Goal: Information Seeking & Learning: Learn about a topic

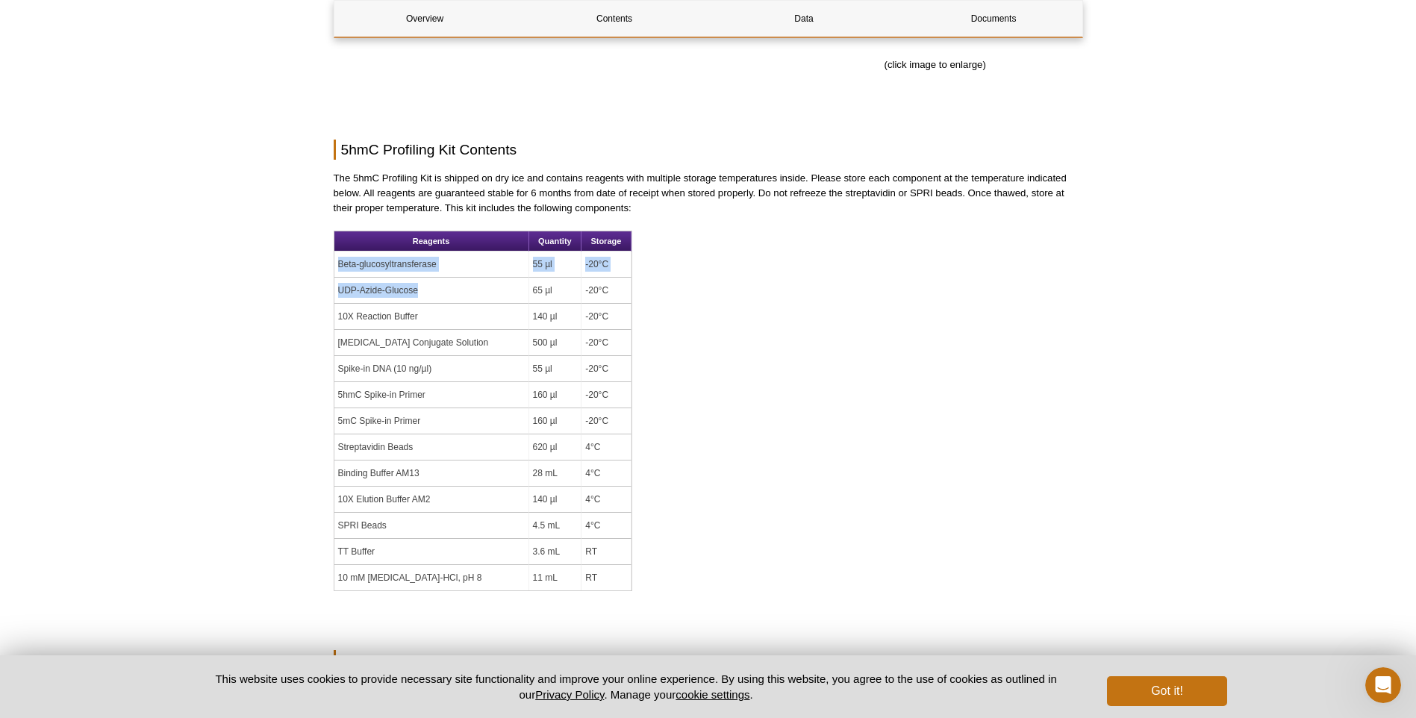
drag, startPoint x: 337, startPoint y: 266, endPoint x: 416, endPoint y: 296, distance: 84.8
click at [416, 296] on tbody "Beta-glucosyltransferase 55 µl -20°C UDP-Azide-Glucose 65 µl -20°C 10X Reaction…" at bounding box center [482, 421] width 297 height 339
click at [258, 319] on div "Active Motif Logo Enabling Epigenetics Research 0 Search Skip to content Active…" at bounding box center [708, 350] width 1416 height 2791
drag, startPoint x: 388, startPoint y: 526, endPoint x: 345, endPoint y: 513, distance: 45.3
click at [345, 513] on td "SPRI Beads" at bounding box center [431, 526] width 195 height 26
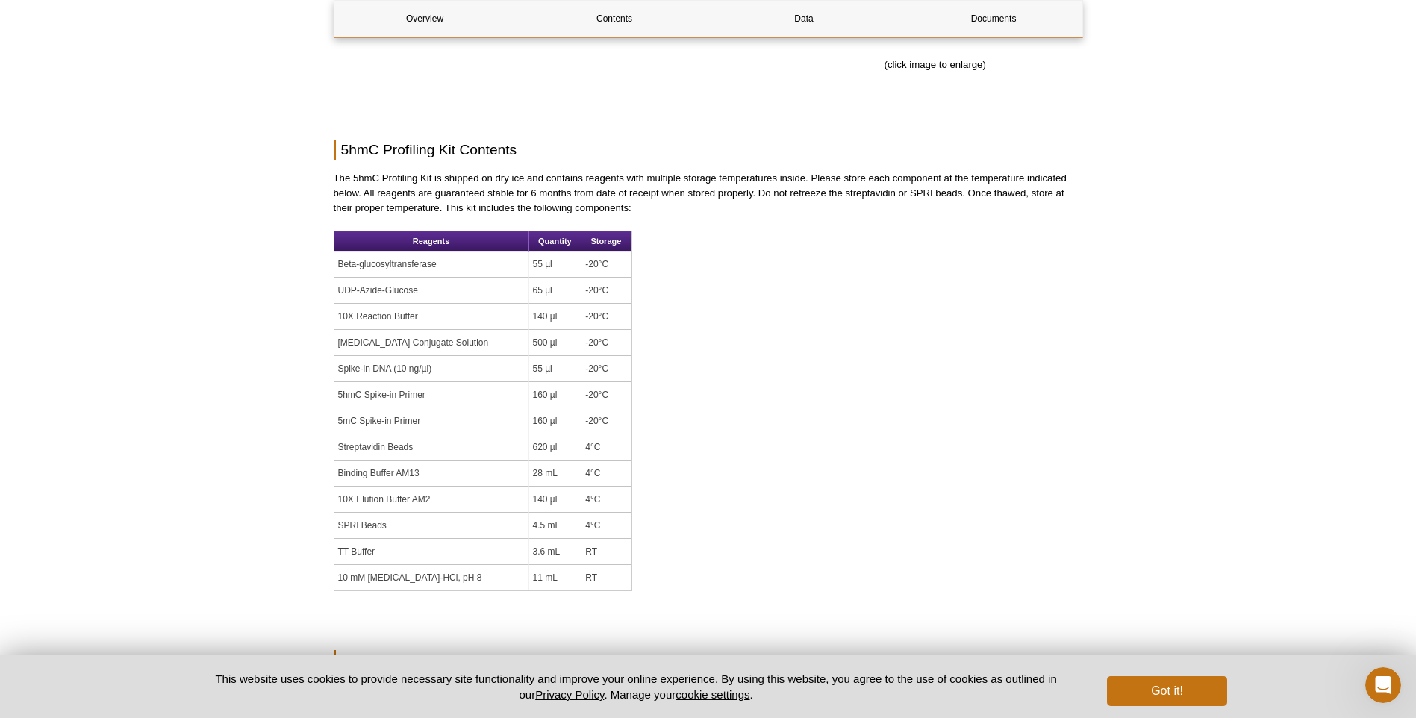
drag, startPoint x: 345, startPoint y: 513, endPoint x: 351, endPoint y: 574, distance: 61.5
click at [351, 574] on td "10 mM [MEDICAL_DATA]-HCl, pH 8" at bounding box center [431, 577] width 195 height 25
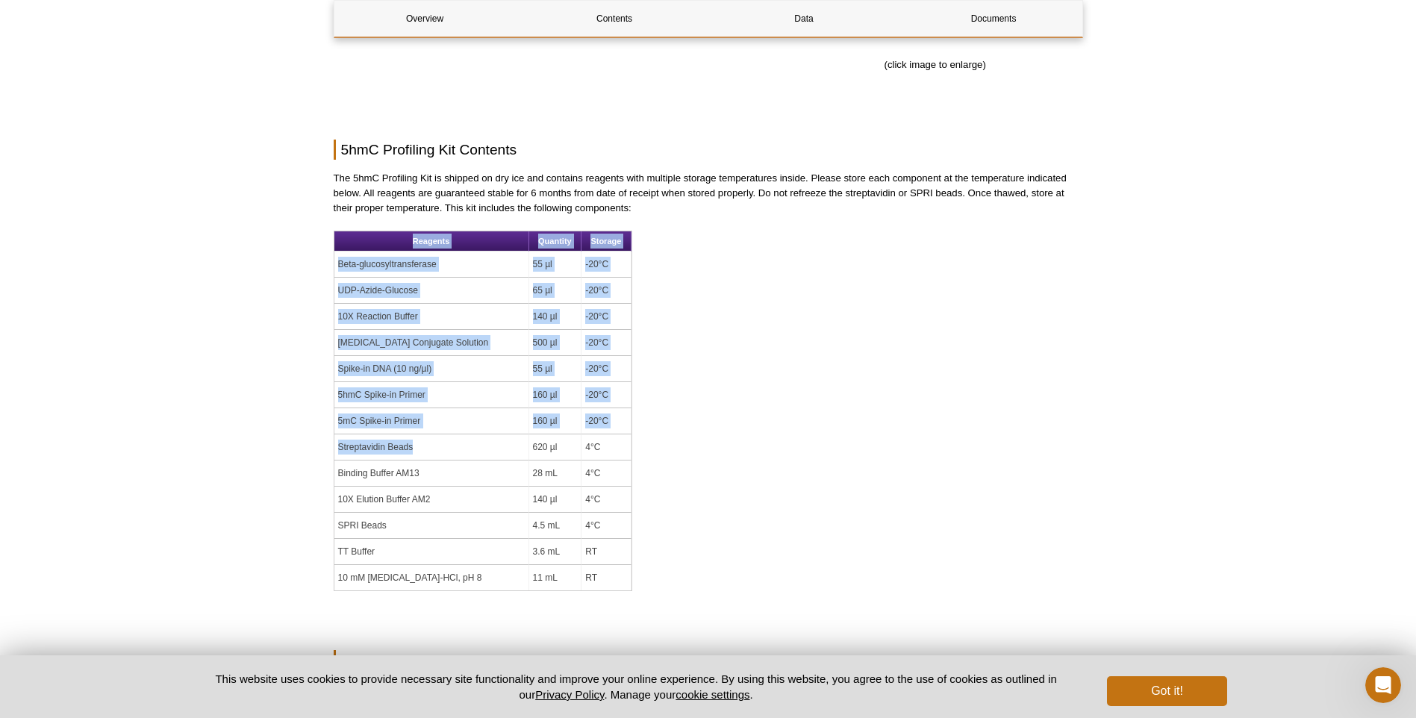
drag, startPoint x: 436, startPoint y: 446, endPoint x: 333, endPoint y: 386, distance: 119.1
click at [334, 386] on table "Reagents Quantity Storage Beta-glucosyltransferase 55 µl -20°C UDP-Azide-Glucos…" at bounding box center [483, 411] width 299 height 361
drag, startPoint x: 333, startPoint y: 386, endPoint x: 264, endPoint y: 420, distance: 77.5
click at [264, 420] on div "Active Motif Logo Enabling Epigenetics Research 0 Search Skip to content Active…" at bounding box center [708, 350] width 1416 height 2791
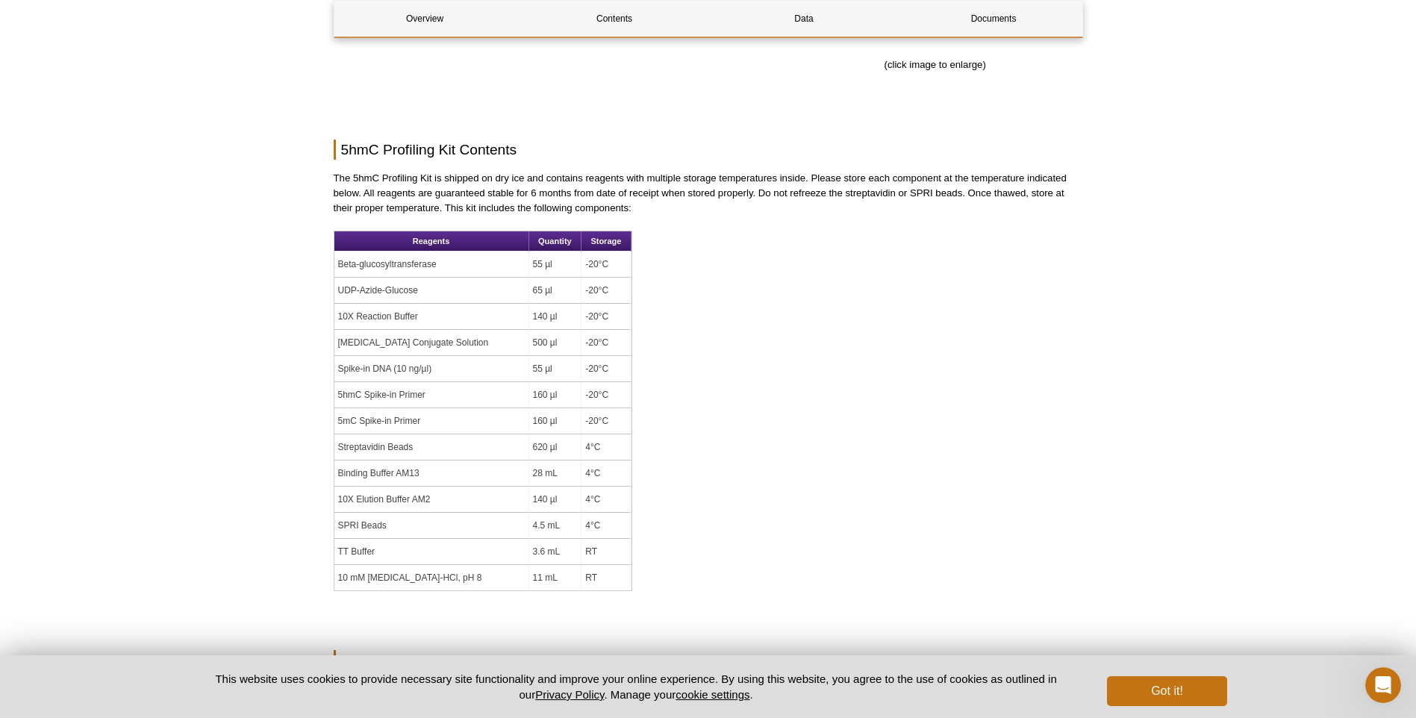
click at [236, 521] on div "Active Motif Logo Enabling Epigenetics Research 0 Search Skip to content Active…" at bounding box center [708, 350] width 1416 height 2791
click at [252, 494] on div "Active Motif Logo Enabling Epigenetics Research 0 Search Skip to content Active…" at bounding box center [708, 350] width 1416 height 2791
click at [286, 440] on div "Active Motif Logo Enabling Epigenetics Research 0 Search Skip to content Active…" at bounding box center [708, 350] width 1416 height 2791
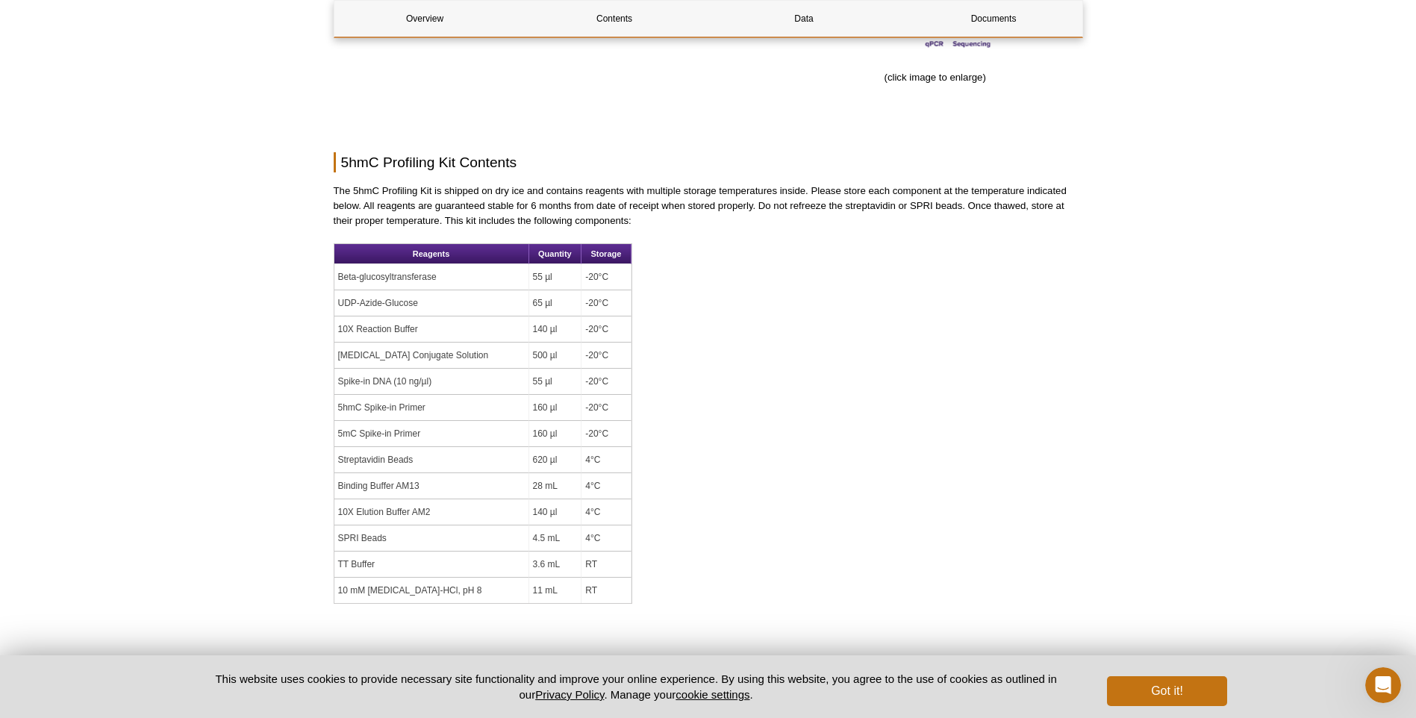
scroll to position [1045, 0]
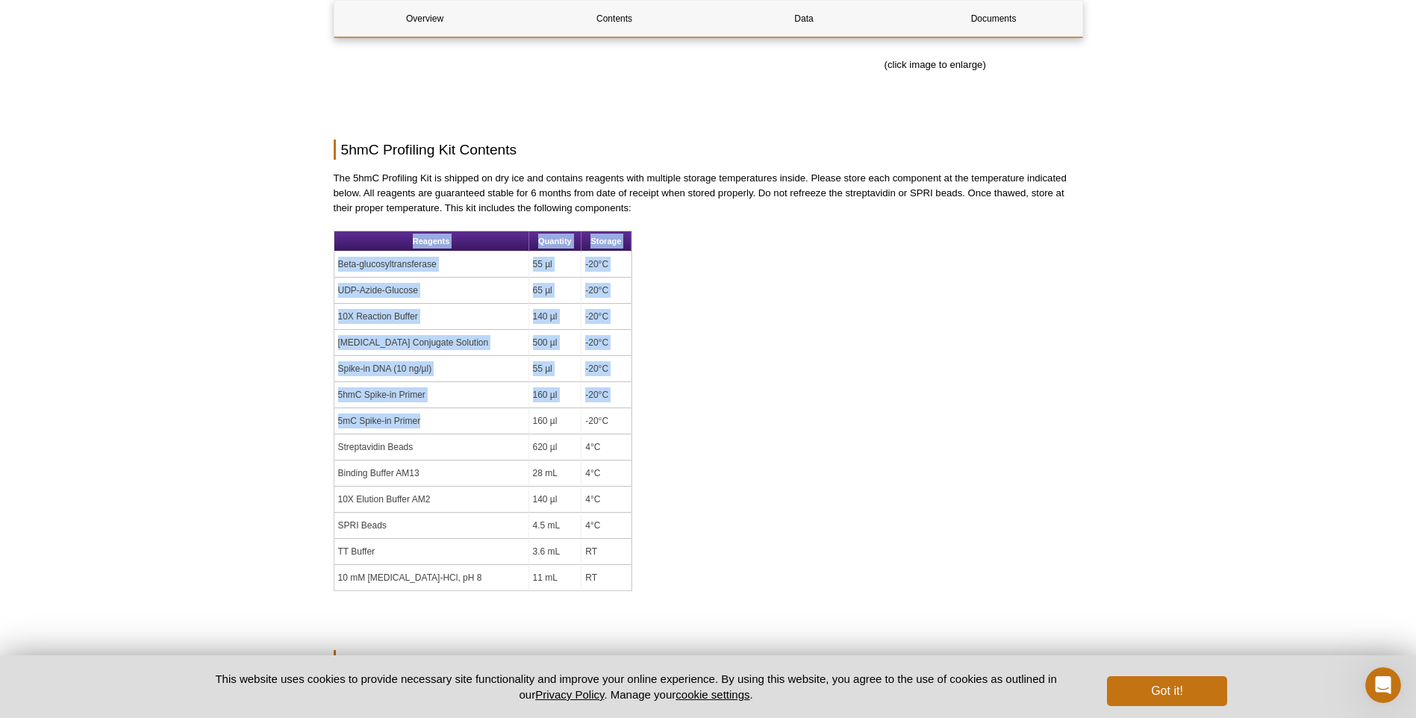
drag, startPoint x: 423, startPoint y: 413, endPoint x: 283, endPoint y: 396, distance: 140.6
click at [283, 396] on div "Active Motif Logo Enabling Epigenetics Research 0 Search Skip to content Active…" at bounding box center [708, 350] width 1416 height 2791
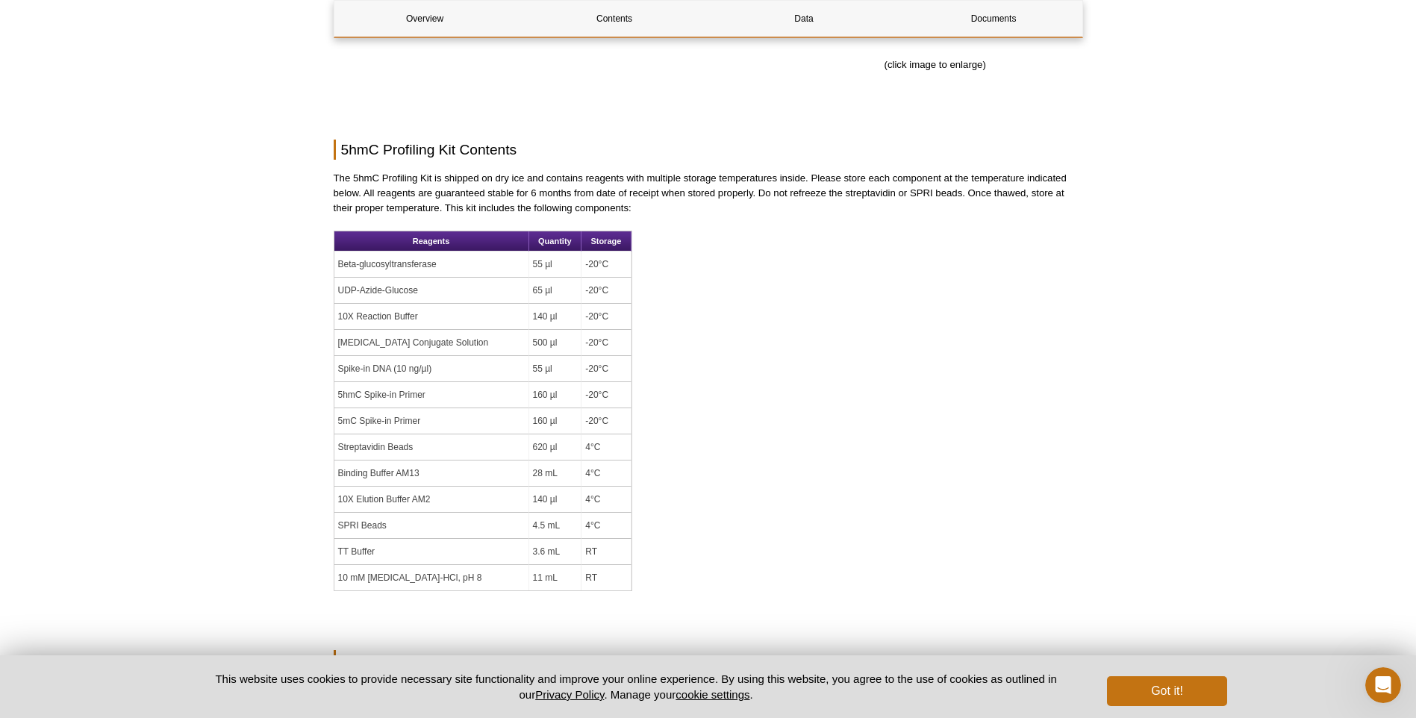
drag, startPoint x: 922, startPoint y: 448, endPoint x: 772, endPoint y: 446, distance: 150.1
click at [909, 449] on div "Overview Contents Data Documents 5hmC Profiling Kit Overview Name Format Cat No…" at bounding box center [708, 341] width 749 height 2423
drag, startPoint x: 429, startPoint y: 423, endPoint x: 334, endPoint y: 400, distance: 97.4
click at [334, 400] on tbody "Beta-glucosyltransferase 55 µl -20°C UDP-Azide-Glucose 65 µl -20°C 10X Reaction…" at bounding box center [482, 421] width 297 height 339
click at [900, 452] on div "Overview Contents Data Documents 5hmC Profiling Kit Overview Name Format Cat No…" at bounding box center [708, 341] width 749 height 2423
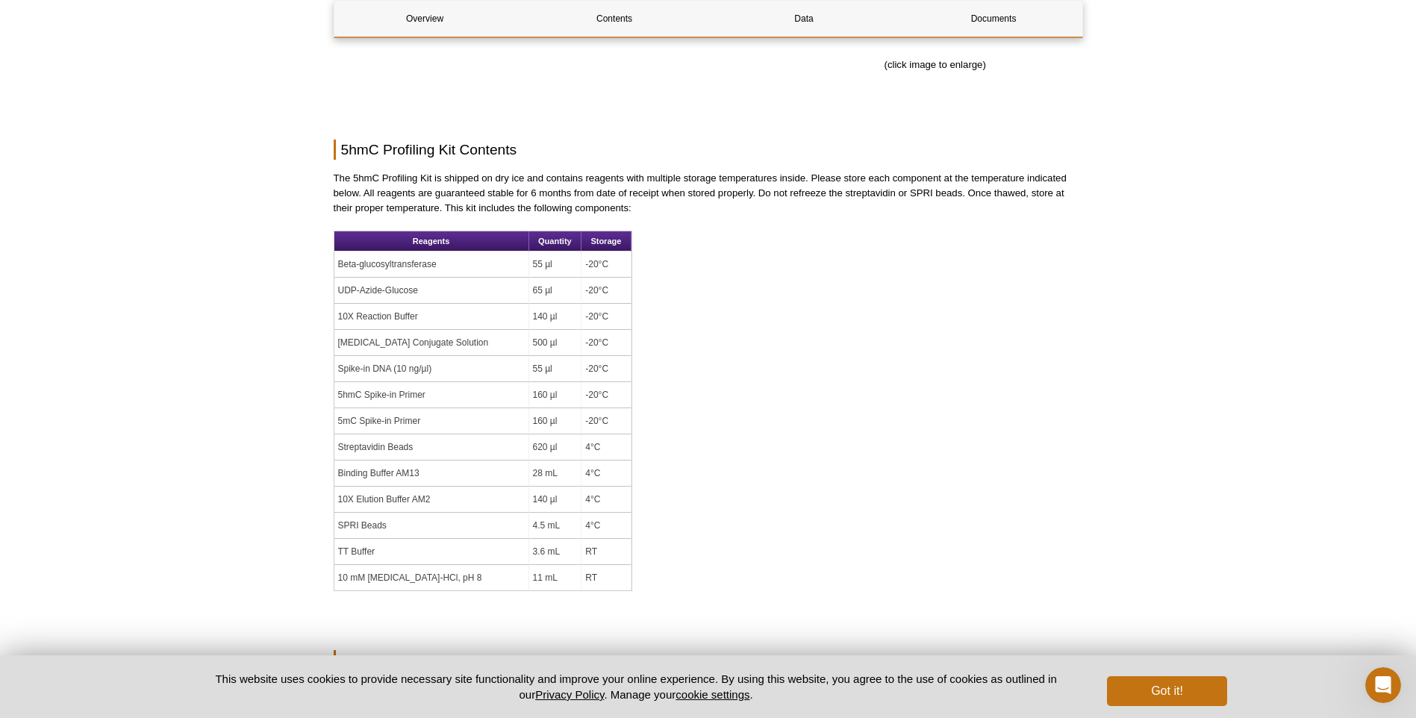
click at [734, 533] on div "Overview Contents Data Documents 5hmC Profiling Kit Overview Name Format Cat No…" at bounding box center [708, 419] width 749 height 2578
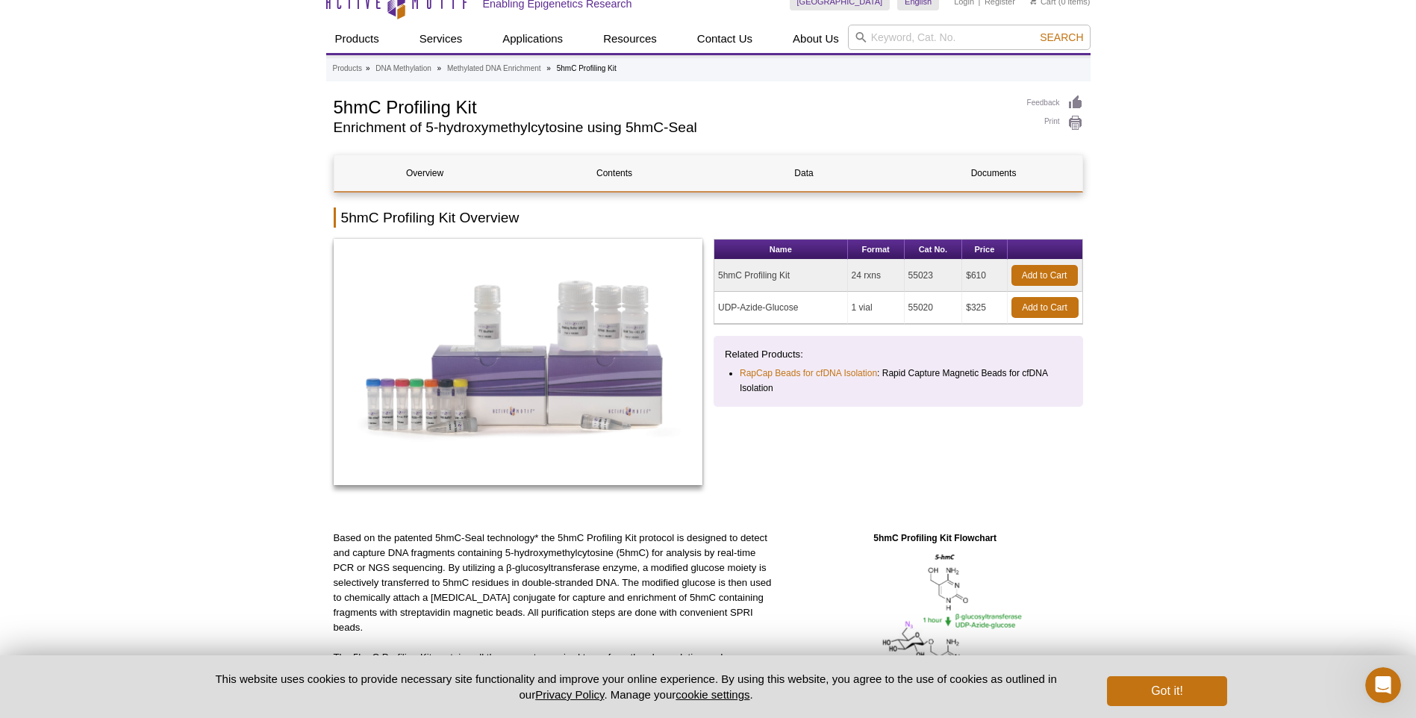
scroll to position [0, 0]
